Goal: Information Seeking & Learning: Get advice/opinions

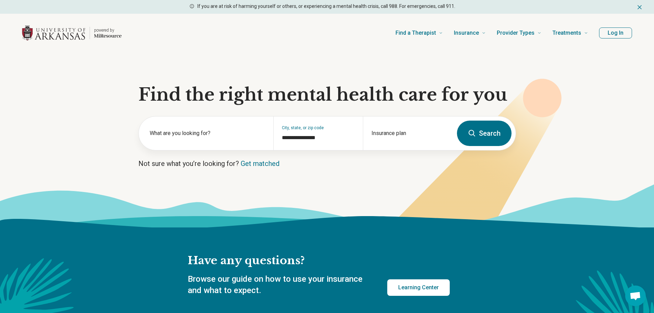
click at [484, 133] on button "Search" at bounding box center [484, 133] width 55 height 25
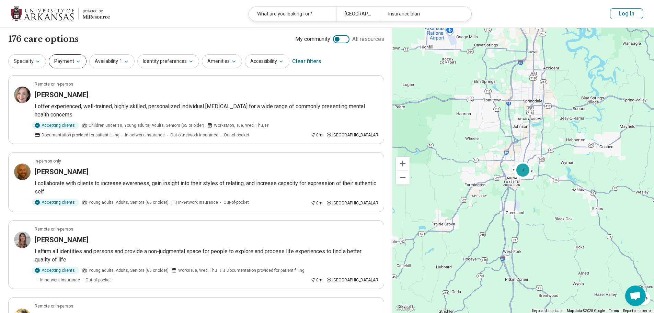
click at [79, 60] on icon "button" at bounding box center [78, 61] width 5 height 5
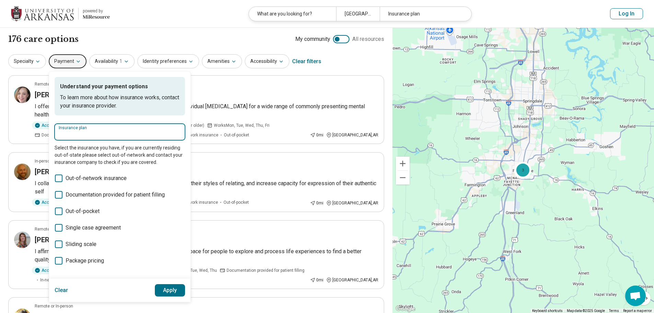
click at [135, 135] on input "Insurance plan" at bounding box center [120, 134] width 122 height 8
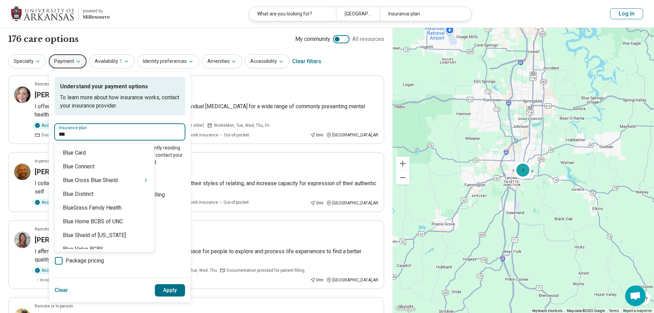
type input "****"
click at [125, 178] on div "Blue Cross Blue Shield" at bounding box center [105, 180] width 100 height 14
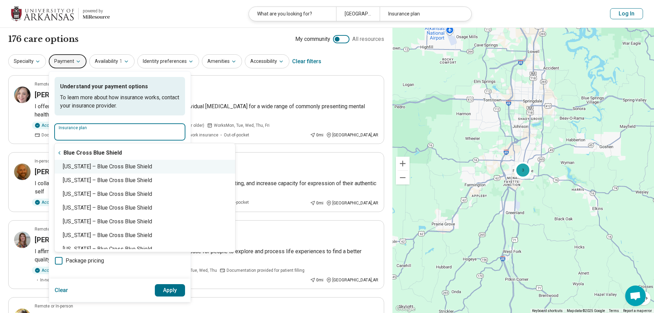
click at [144, 167] on div "Arkansas – Blue Cross Blue Shield" at bounding box center [145, 167] width 181 height 14
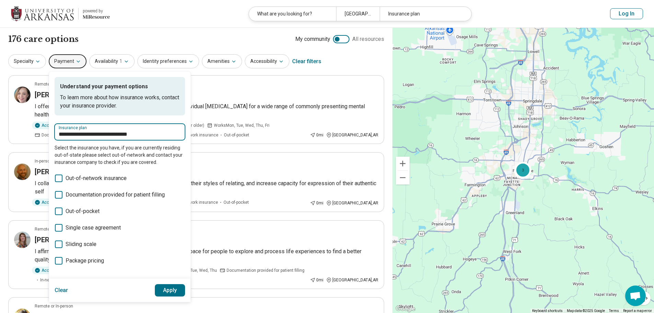
type input "**********"
click at [71, 244] on span "Sliding scale" at bounding box center [81, 244] width 31 height 8
click at [157, 288] on button "Apply" at bounding box center [170, 290] width 31 height 12
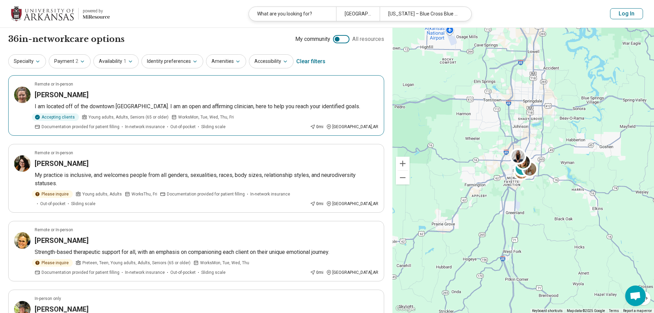
click at [350, 102] on p "I am located off of the downtown Fayetteville Square. I am an open and affirmin…" at bounding box center [207, 106] width 344 height 8
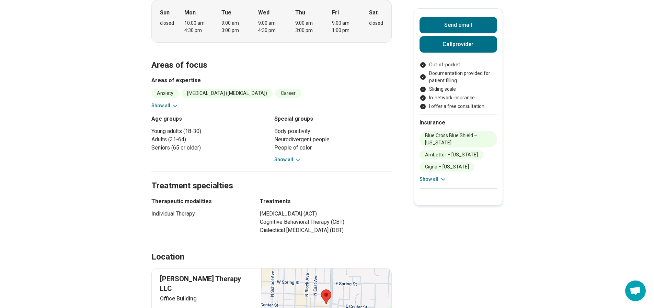
scroll to position [240, 0]
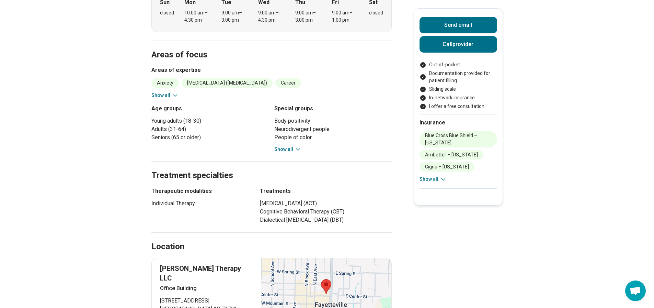
click at [290, 147] on button "Show all" at bounding box center [287, 149] width 27 height 7
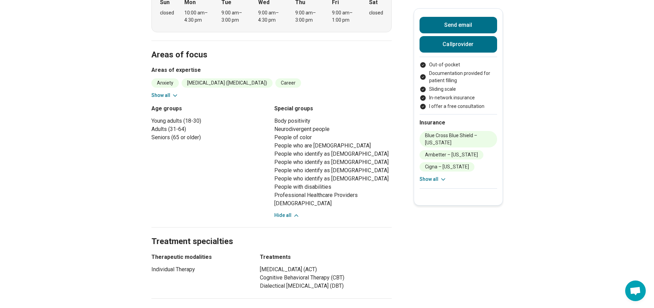
click at [172, 97] on button "Show all" at bounding box center [164, 95] width 27 height 7
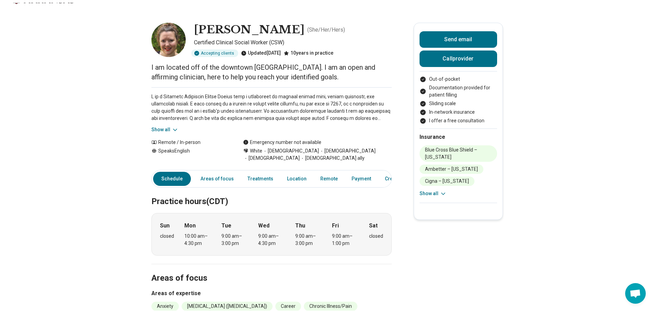
scroll to position [0, 0]
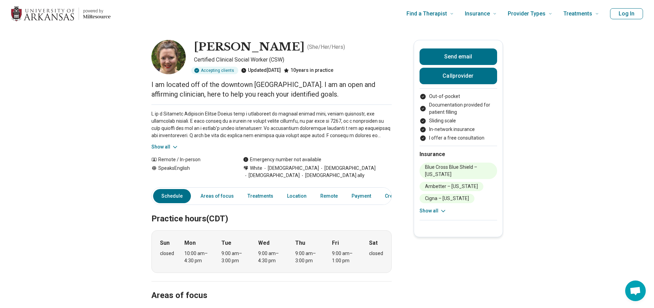
click at [637, 13] on button "Log In" at bounding box center [626, 13] width 33 height 11
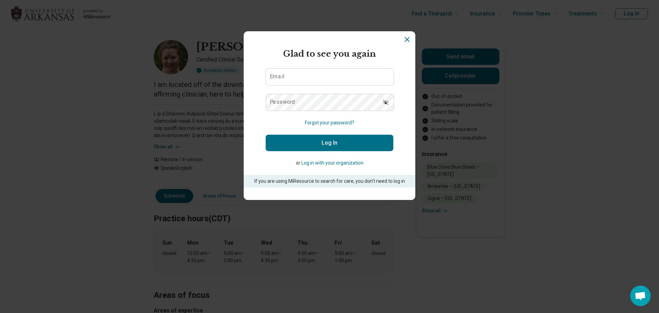
click at [336, 140] on button "Log In" at bounding box center [330, 143] width 128 height 16
click at [333, 80] on input "Email" at bounding box center [330, 77] width 128 height 16
type input "**********"
click at [332, 139] on button "Log In" at bounding box center [330, 143] width 128 height 16
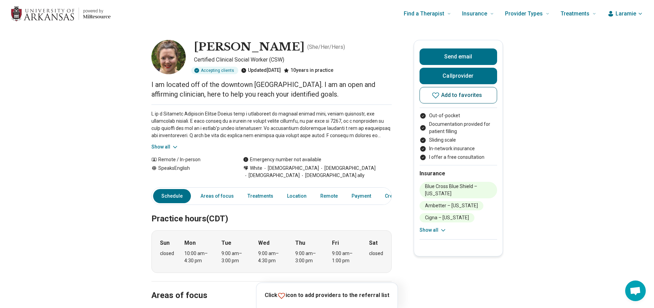
click at [484, 99] on button "Add to favorites" at bounding box center [459, 95] width 78 height 16
click at [32, 14] on img "Home page" at bounding box center [43, 13] width 64 height 15
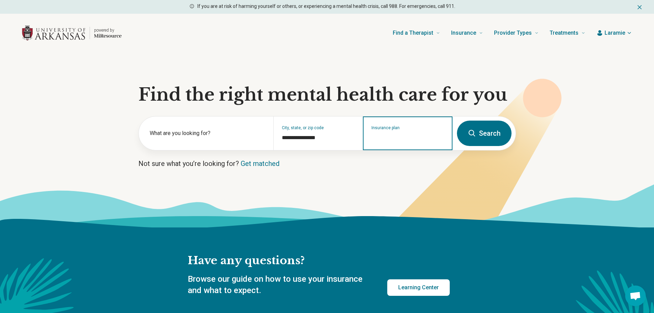
click at [416, 140] on input "Insurance plan" at bounding box center [407, 138] width 73 height 8
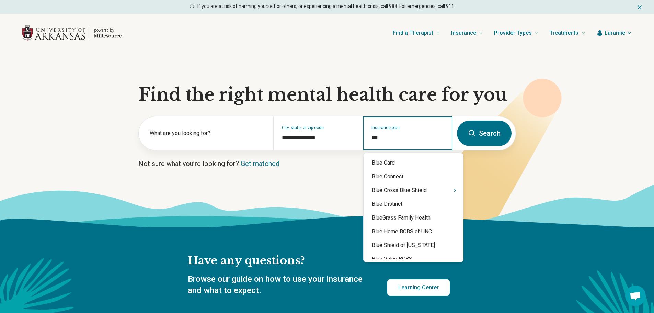
type input "****"
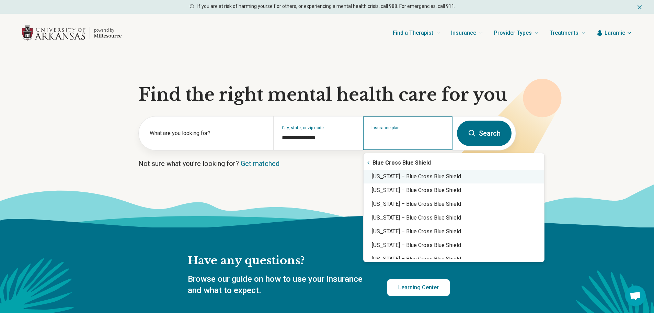
click at [434, 179] on div "Arkansas – Blue Cross Blue Shield" at bounding box center [454, 177] width 181 height 14
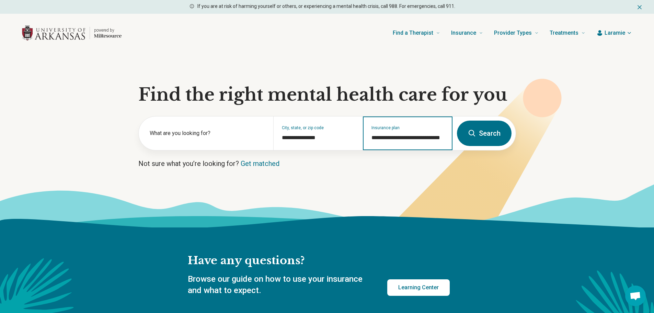
type input "**********"
click at [489, 146] on form "**********" at bounding box center [327, 133] width 378 height 34
click at [492, 141] on button "Search" at bounding box center [484, 133] width 55 height 25
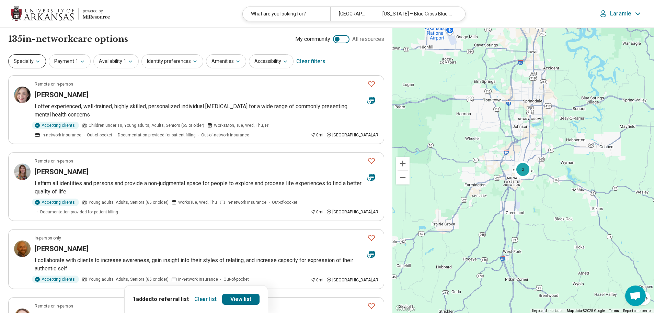
click at [41, 61] on button "Specialty" at bounding box center [27, 61] width 38 height 14
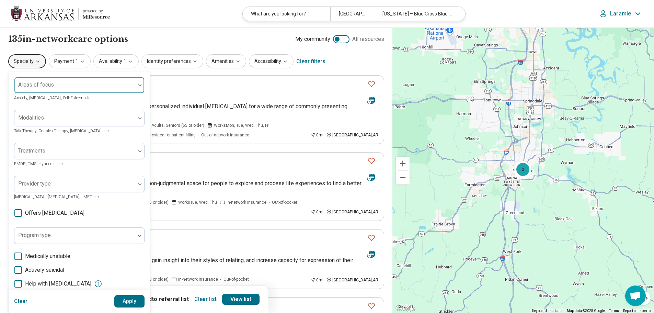
click at [53, 79] on div at bounding box center [74, 85] width 121 height 15
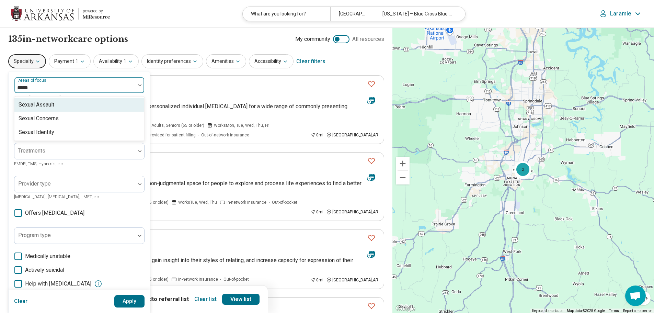
type input "******"
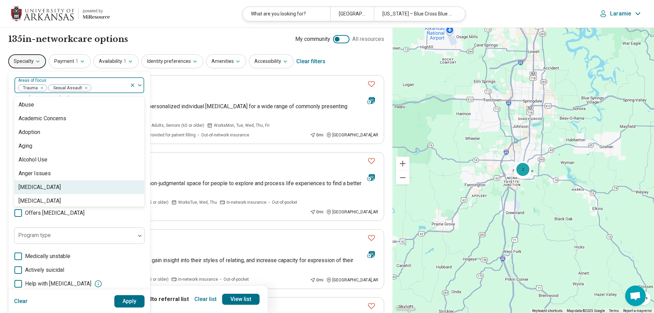
click at [144, 298] on button "Apply" at bounding box center [129, 301] width 31 height 12
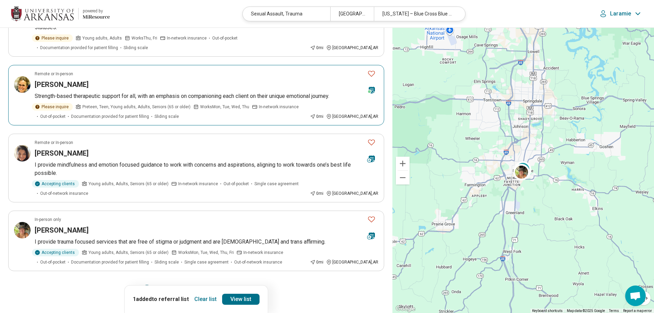
scroll to position [549, 0]
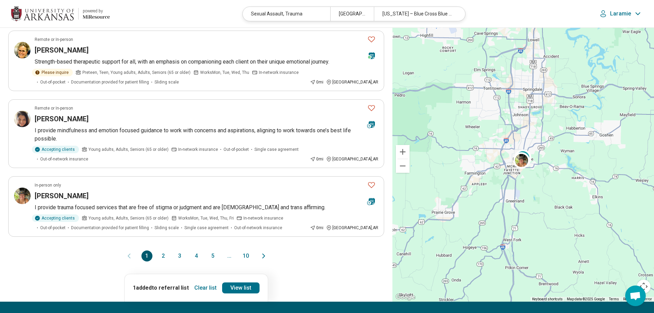
click at [158, 250] on button "2" at bounding box center [163, 255] width 11 height 11
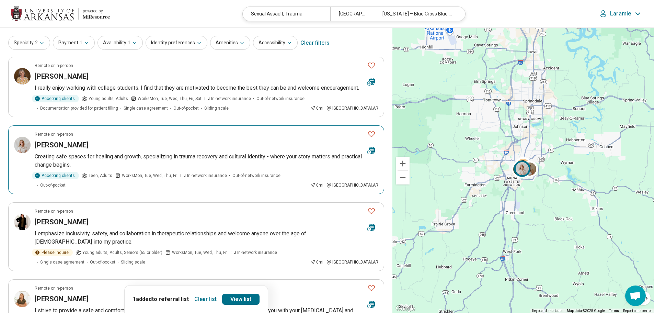
scroll to position [34, 0]
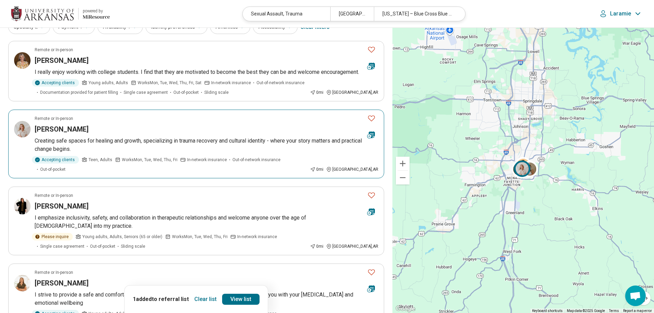
click at [131, 150] on p "Creating safe spaces for healing and growth, specializing in trauma recovery an…" at bounding box center [207, 145] width 344 height 16
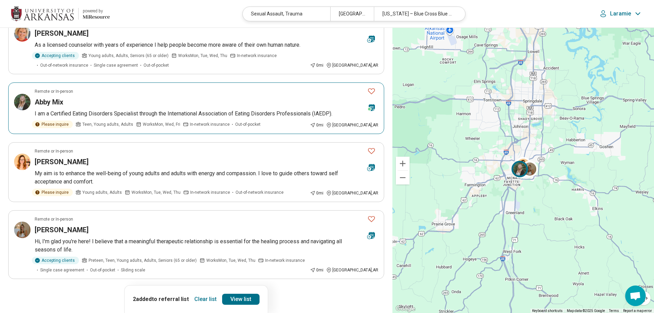
scroll to position [515, 0]
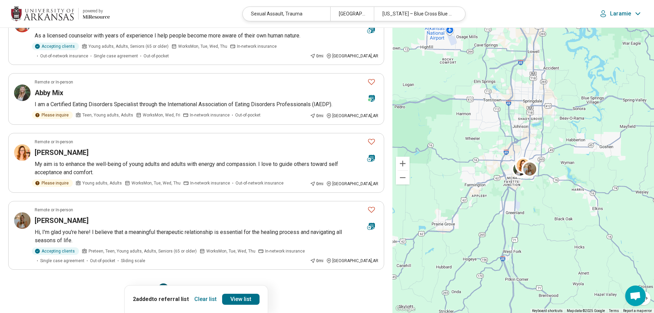
click at [180, 283] on button "3" at bounding box center [179, 288] width 11 height 11
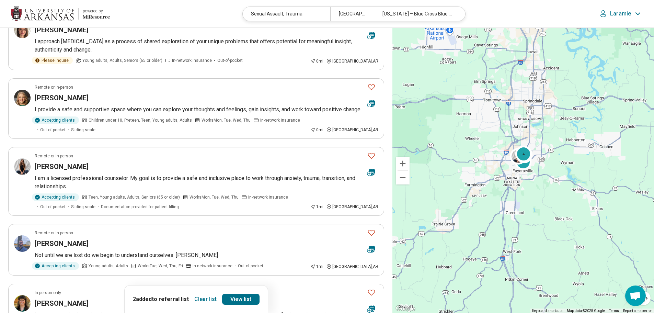
scroll to position [69, 0]
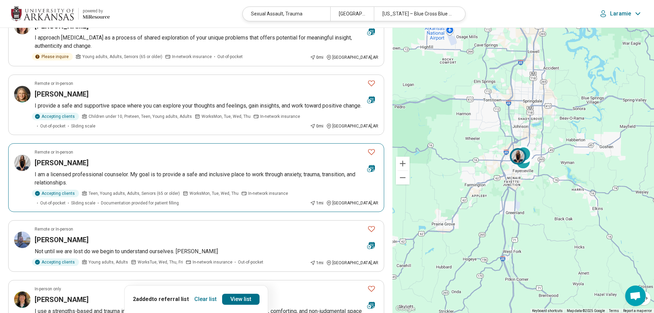
click at [186, 164] on article "Remote or In-person Sarah Moore I am a licensed professional counselor. My goal…" at bounding box center [196, 177] width 376 height 69
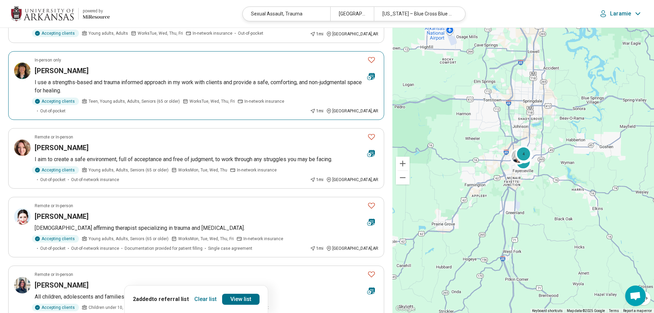
scroll to position [309, 0]
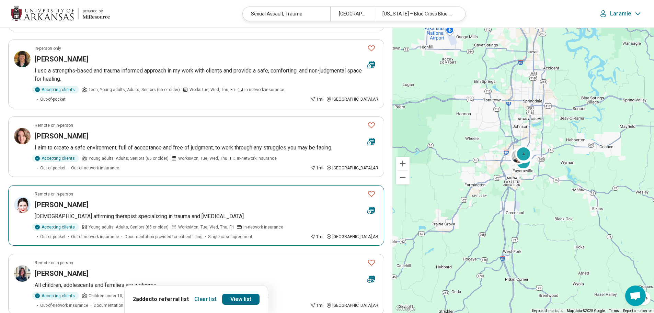
click at [199, 203] on div "Morgan McGowan" at bounding box center [198, 205] width 327 height 10
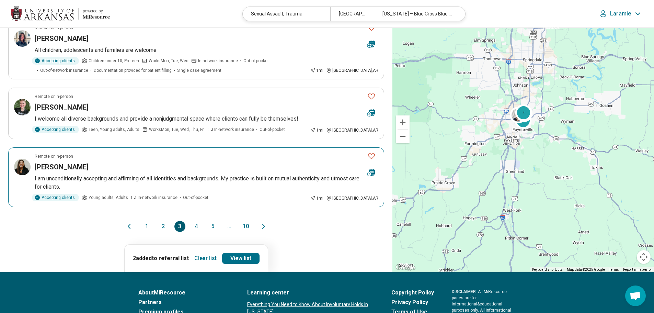
scroll to position [549, 0]
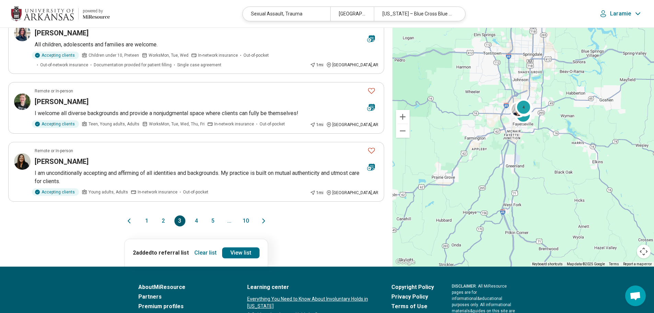
click at [204, 221] on div "1 2 3 4 5 ... 10" at bounding box center [196, 220] width 110 height 11
click at [198, 222] on button "4" at bounding box center [196, 220] width 11 height 11
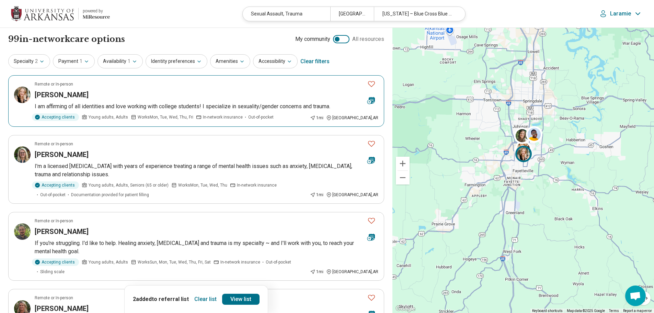
click at [23, 103] on article "Remote or In-person Heather Vinti I am affirming of all identities and love wor…" at bounding box center [196, 101] width 376 height 52
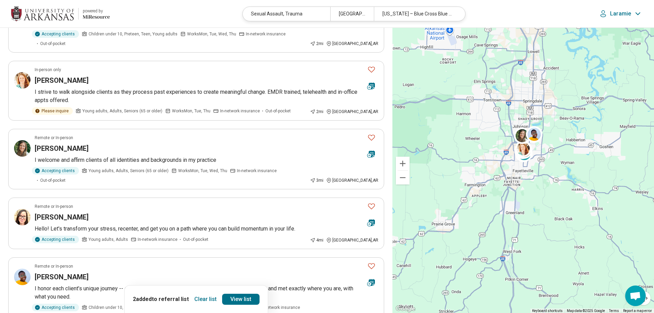
scroll to position [481, 0]
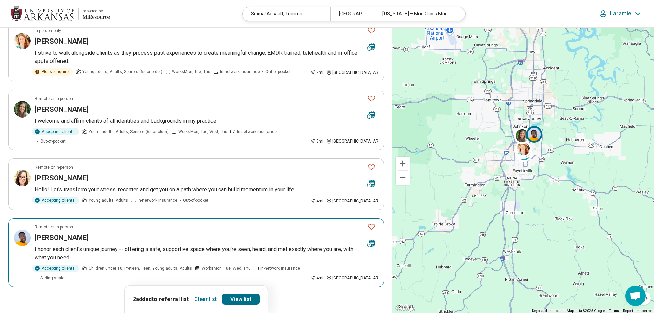
click at [193, 245] on p "I honor each client’s unique journey -- offering a safe, supportive space where…" at bounding box center [207, 253] width 344 height 16
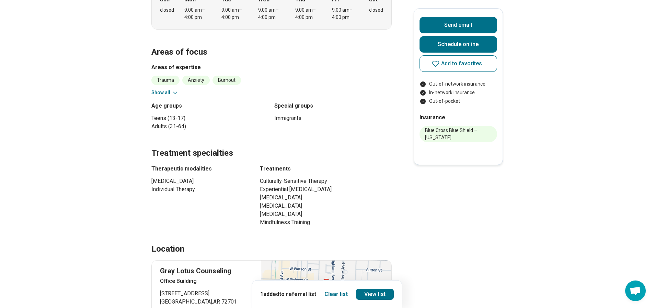
scroll to position [206, 0]
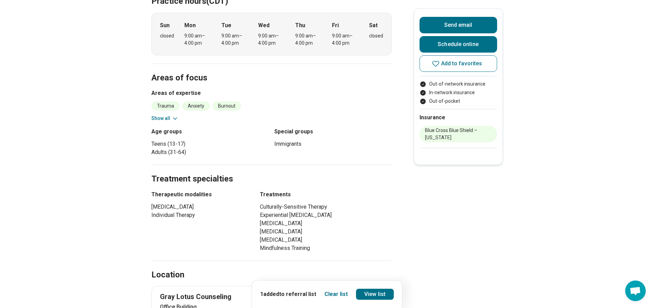
click at [162, 115] on button "Show all" at bounding box center [164, 118] width 27 height 7
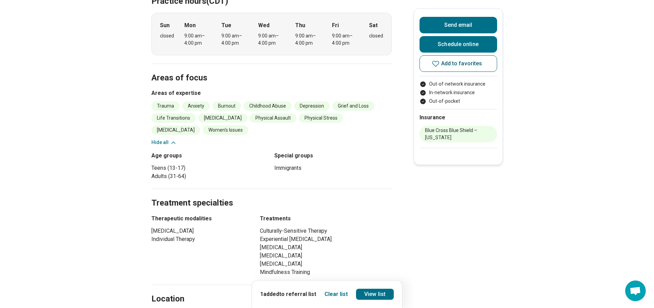
click at [424, 61] on button "Add to favorites" at bounding box center [459, 63] width 78 height 16
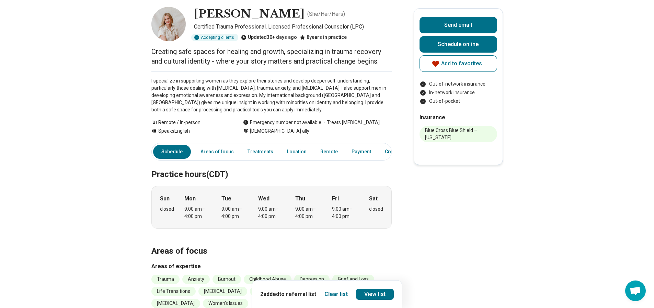
scroll to position [0, 0]
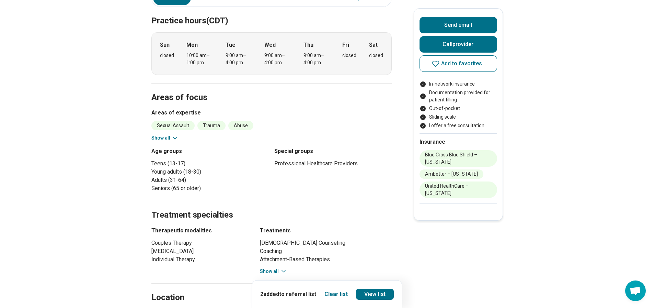
scroll to position [206, 0]
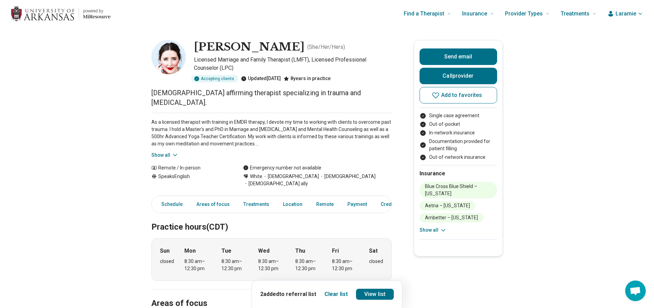
scroll to position [69, 0]
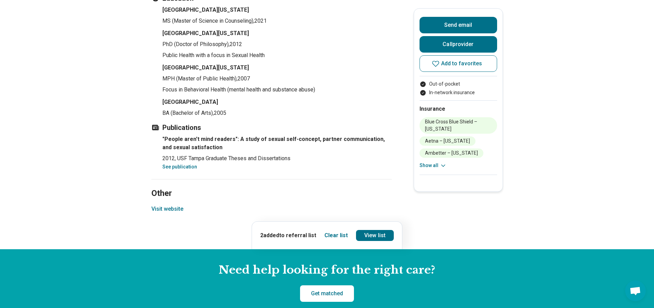
scroll to position [927, 0]
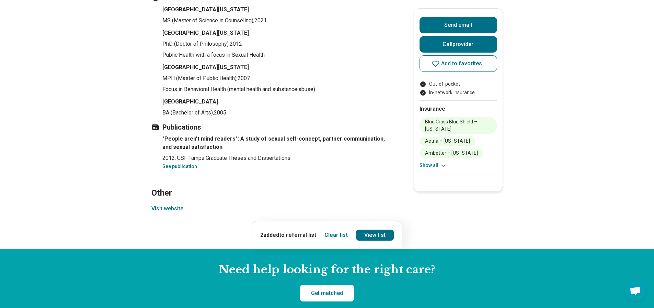
drag, startPoint x: 365, startPoint y: 192, endPoint x: 352, endPoint y: 186, distance: 14.3
click at [352, 186] on h2 "Other" at bounding box center [271, 185] width 240 height 28
click at [185, 163] on link "See publication" at bounding box center [179, 165] width 35 height 5
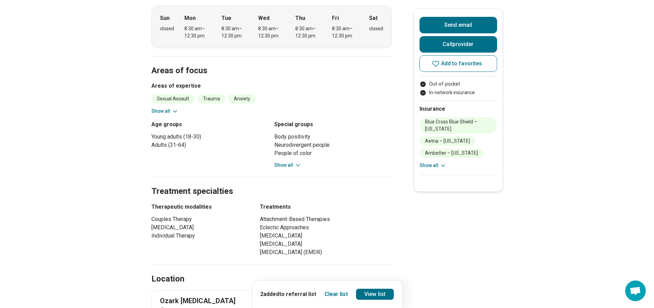
scroll to position [172, 0]
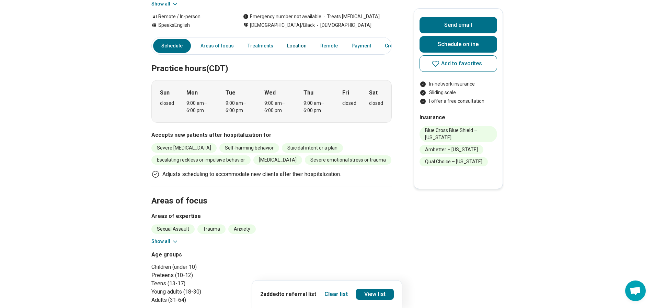
scroll to position [206, 0]
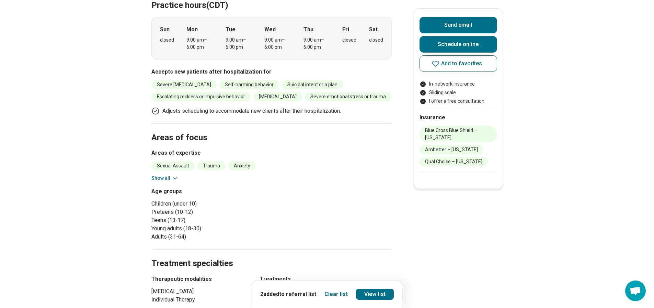
drag, startPoint x: 286, startPoint y: 194, endPoint x: 258, endPoint y: 198, distance: 29.2
click at [258, 198] on div "Age groups Children (under 10) Preteens (10-12) Teens (13-17) Young adults (18-…" at bounding box center [209, 214] width 117 height 54
click at [163, 175] on button "Show all" at bounding box center [164, 177] width 27 height 7
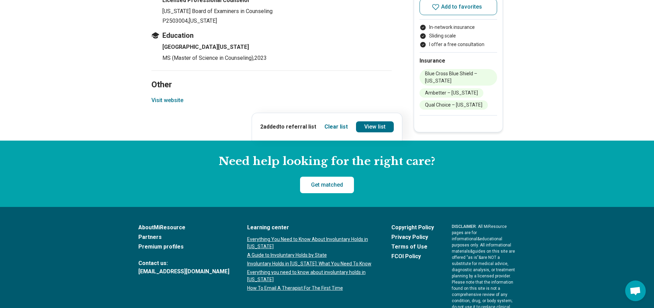
scroll to position [824, 0]
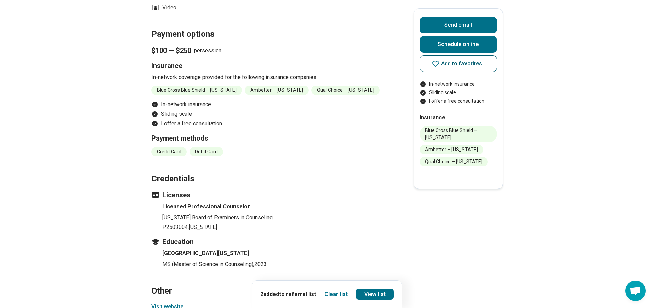
click at [474, 66] on span "Add to favorites" at bounding box center [461, 63] width 41 height 5
click at [365, 291] on link "View list" at bounding box center [375, 293] width 38 height 11
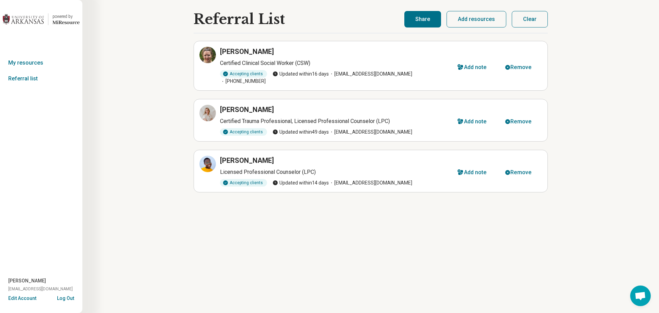
click at [428, 25] on button "Share" at bounding box center [422, 19] width 37 height 16
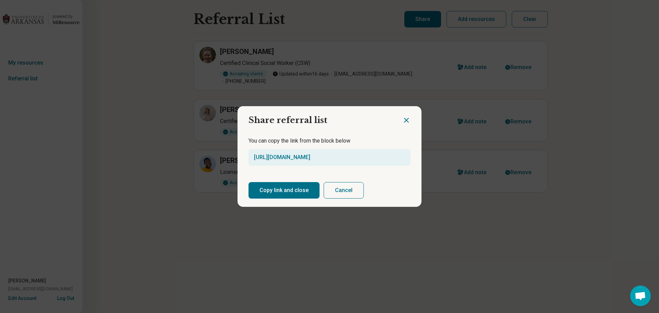
click at [276, 193] on button "Copy link and close" at bounding box center [284, 190] width 71 height 16
